Goal: Task Accomplishment & Management: Use online tool/utility

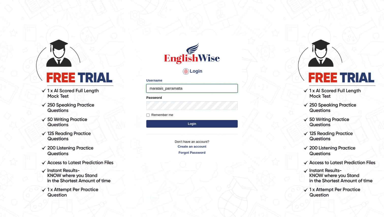
type input "maratais_parramatta"
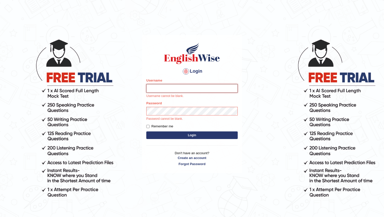
click at [156, 88] on input "Username" at bounding box center [191, 88] width 91 height 9
type input "maratais_parramatta"
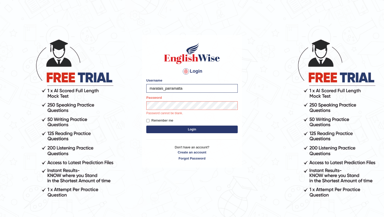
click at [147, 119] on label "Remember me" at bounding box center [159, 120] width 27 height 5
click at [147, 119] on input "Remember me" at bounding box center [147, 120] width 3 height 3
checkbox input "true"
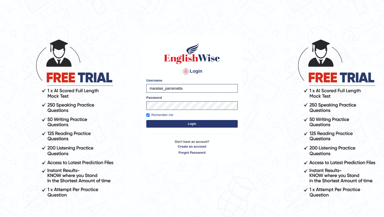
click at [155, 123] on button "Login" at bounding box center [191, 124] width 91 height 8
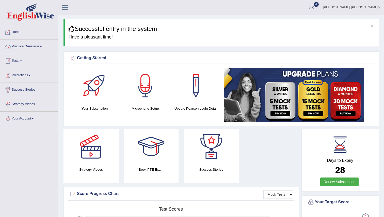
click at [23, 32] on link "Home" at bounding box center [29, 31] width 58 height 13
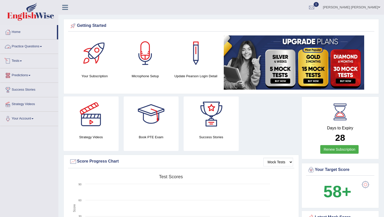
click at [26, 46] on link "Practice Questions" at bounding box center [29, 46] width 58 height 13
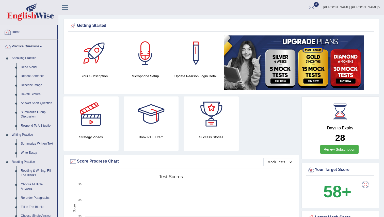
click at [19, 37] on link "Home" at bounding box center [28, 31] width 57 height 13
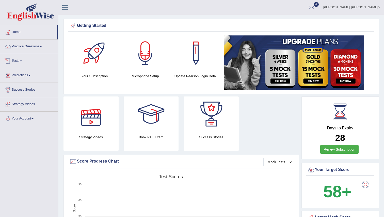
click at [21, 58] on link "Tests" at bounding box center [29, 60] width 58 height 13
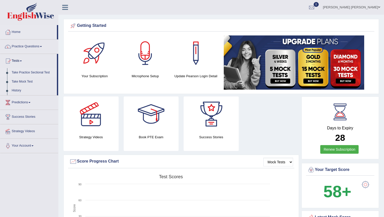
click at [25, 75] on link "Take Practice Sectional Test" at bounding box center [32, 72] width 47 height 9
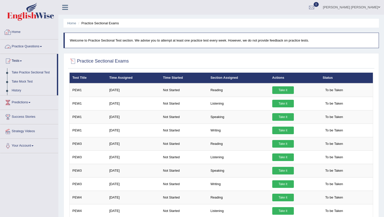
click at [20, 31] on link "Home" at bounding box center [29, 31] width 58 height 13
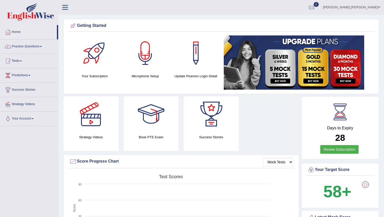
click at [146, 56] on div at bounding box center [145, 54] width 36 height 36
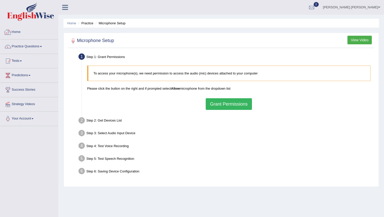
click at [19, 32] on link "Home" at bounding box center [29, 31] width 58 height 13
